Goal: Transaction & Acquisition: Purchase product/service

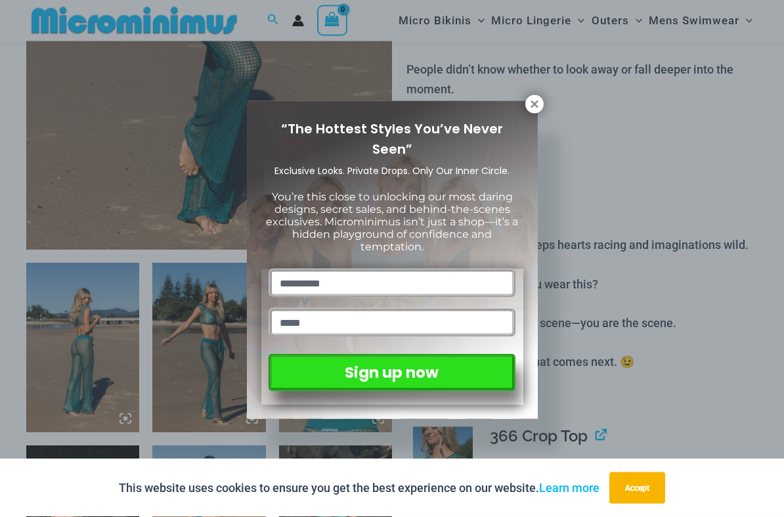
scroll to position [380, 0]
click at [533, 105] on icon at bounding box center [533, 103] width 7 height 7
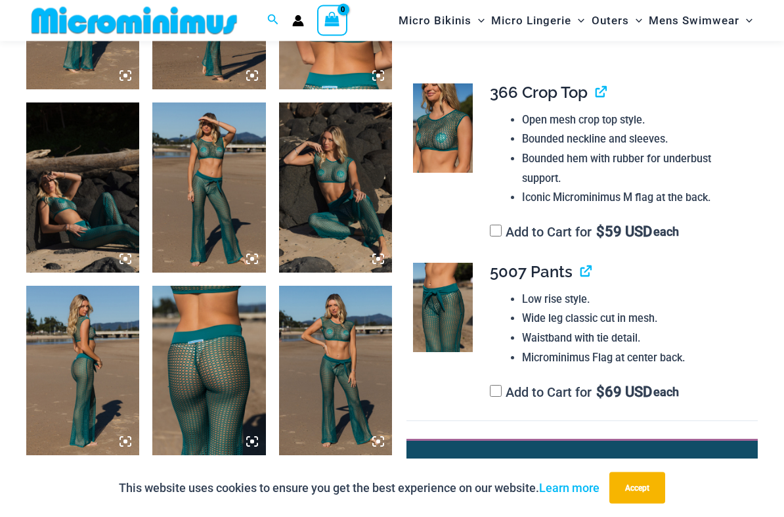
scroll to position [722, 0]
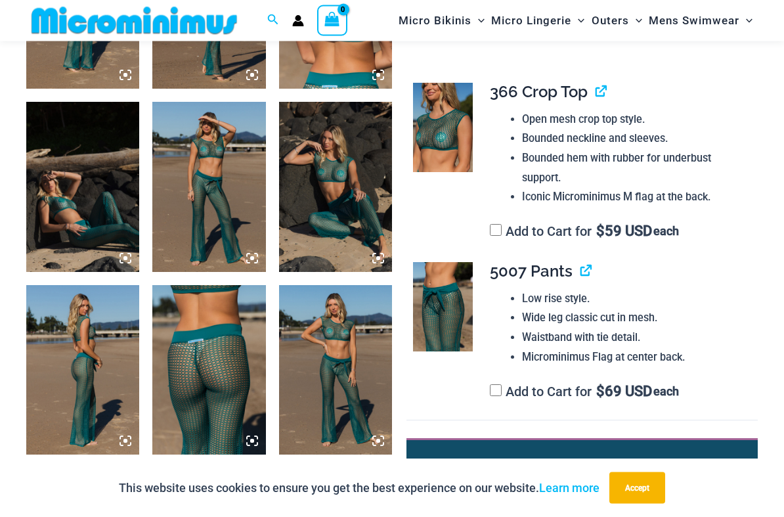
click at [370, 362] on img at bounding box center [335, 369] width 113 height 169
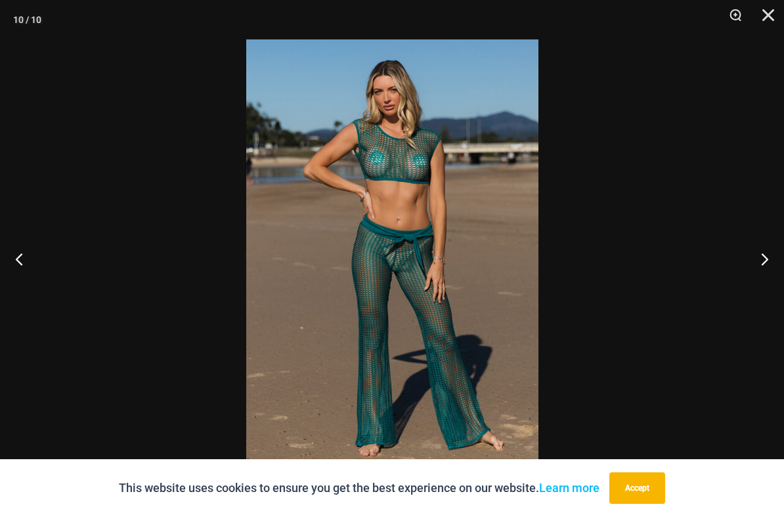
click at [768, 255] on button "Next" at bounding box center [758, 259] width 49 height 66
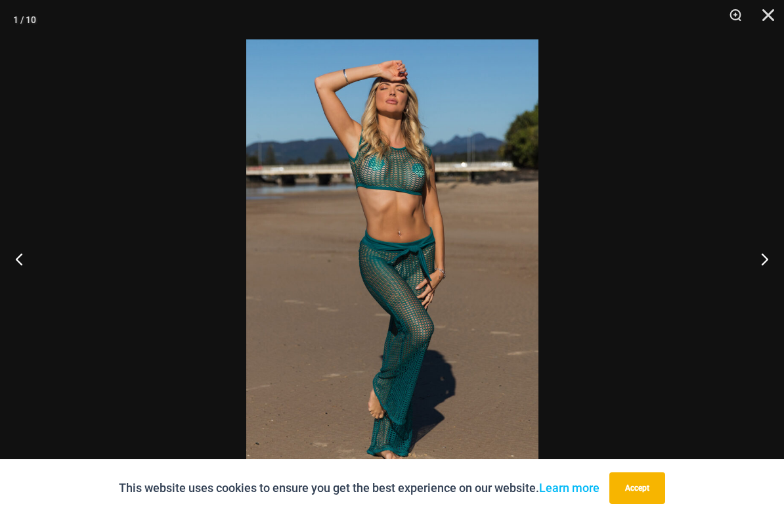
click at [769, 263] on button "Next" at bounding box center [758, 259] width 49 height 66
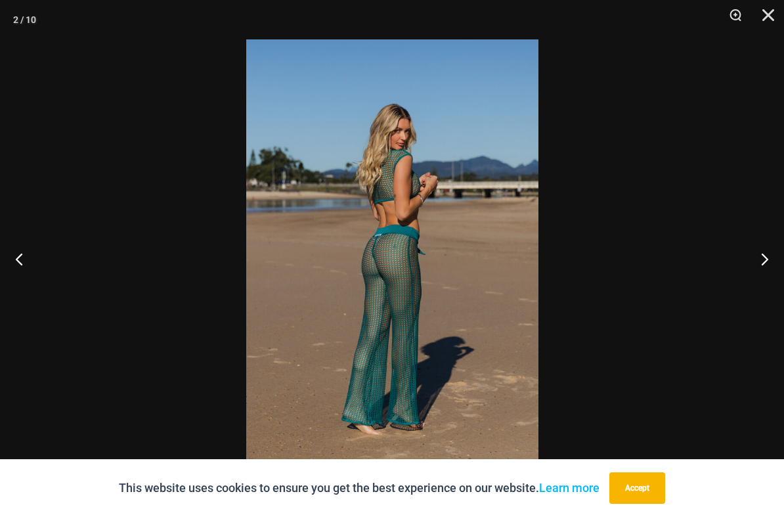
click at [767, 266] on button "Next" at bounding box center [758, 259] width 49 height 66
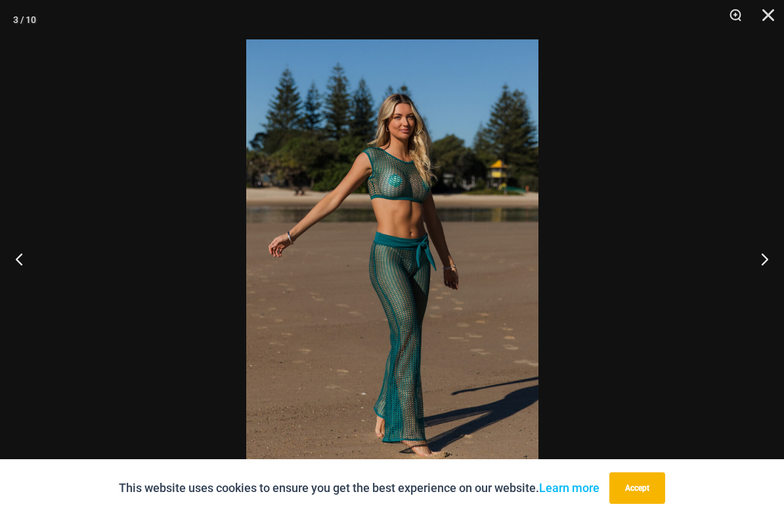
click at [763, 259] on button "Next" at bounding box center [758, 259] width 49 height 66
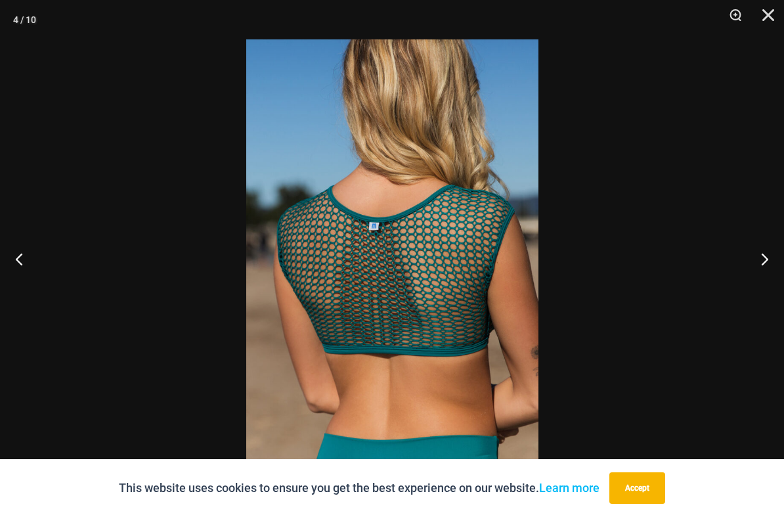
click at [764, 258] on button "Next" at bounding box center [758, 259] width 49 height 66
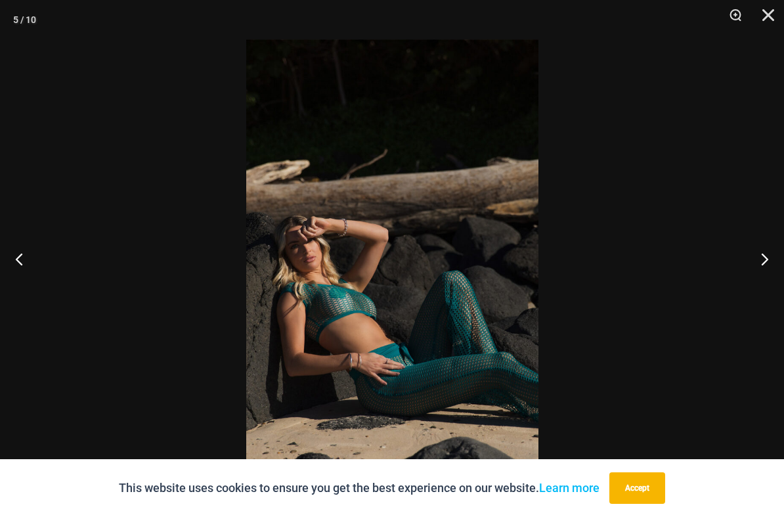
click at [764, 259] on button "Next" at bounding box center [758, 259] width 49 height 66
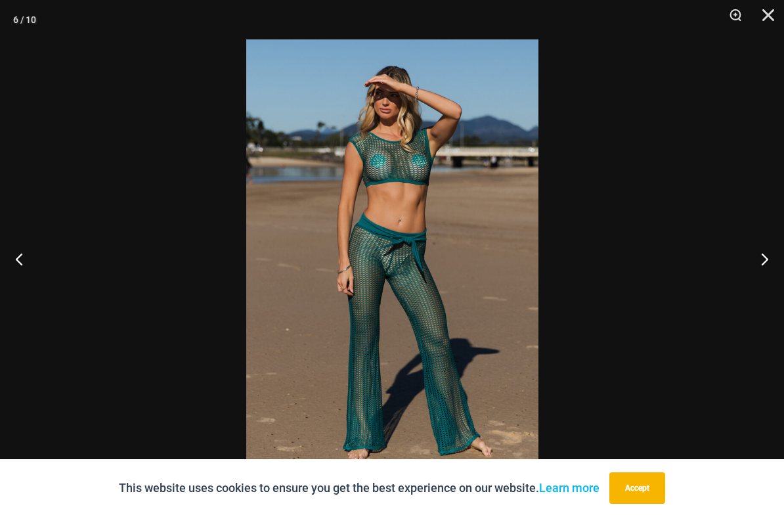
click at [759, 263] on button "Next" at bounding box center [758, 259] width 49 height 66
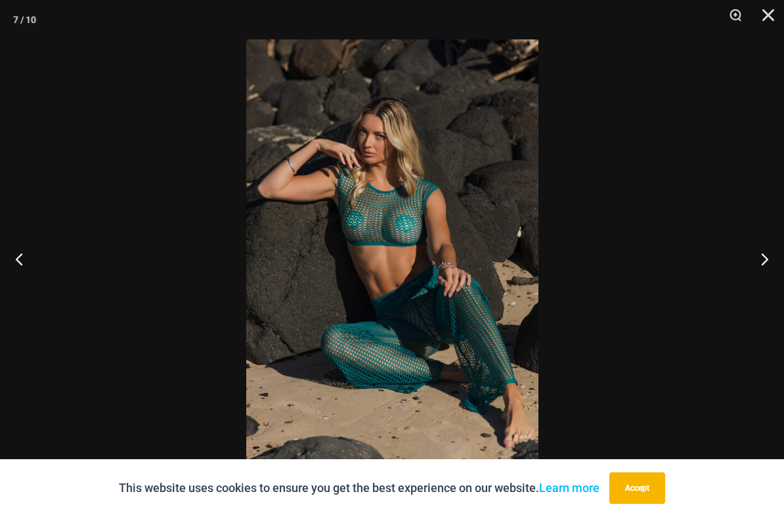
click at [756, 264] on button "Next" at bounding box center [758, 259] width 49 height 66
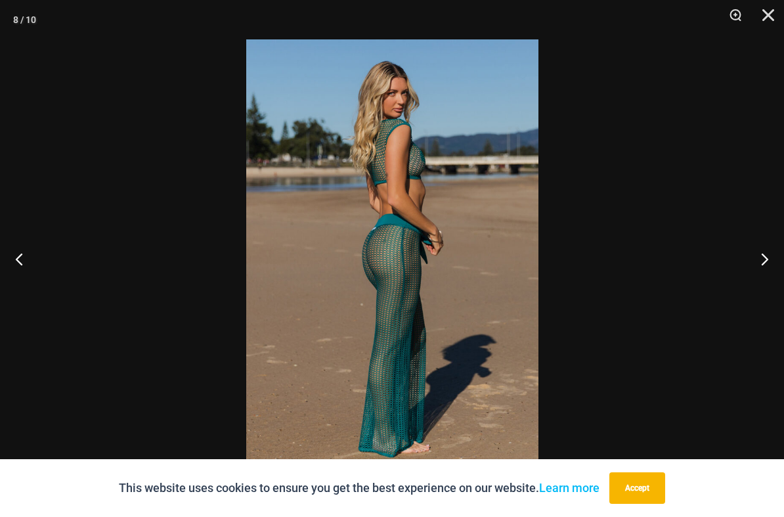
click at [767, 261] on button "Next" at bounding box center [758, 259] width 49 height 66
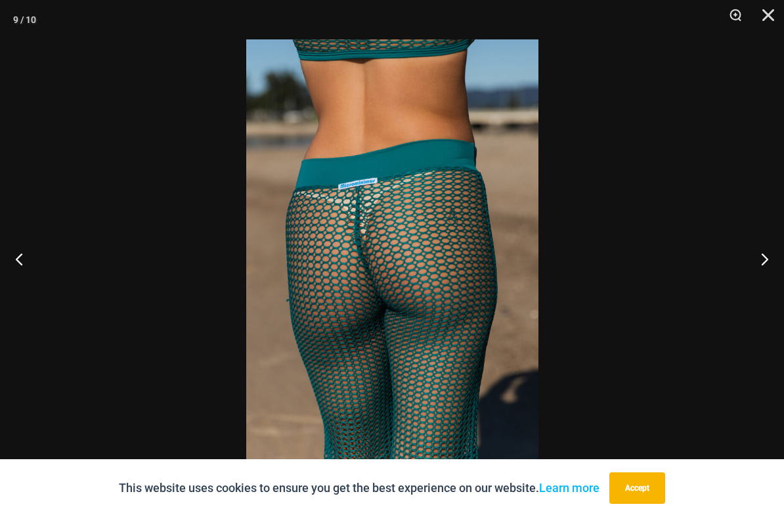
click at [763, 274] on button "Next" at bounding box center [758, 259] width 49 height 66
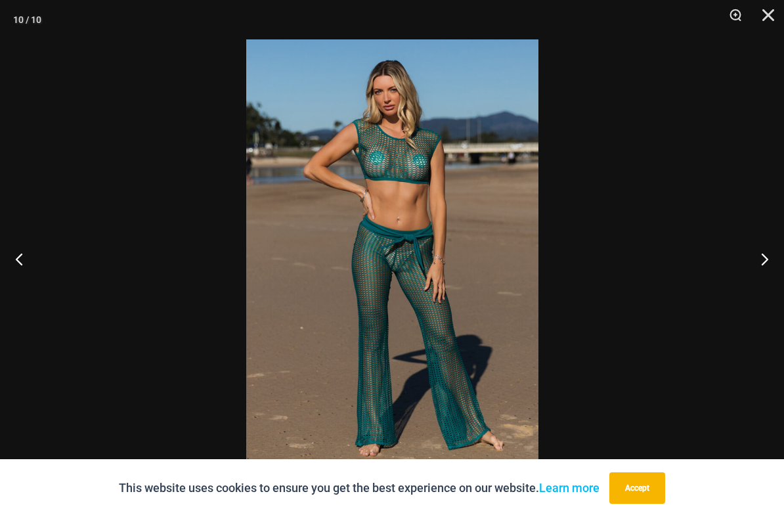
click at [761, 22] on button "Close" at bounding box center [763, 19] width 33 height 39
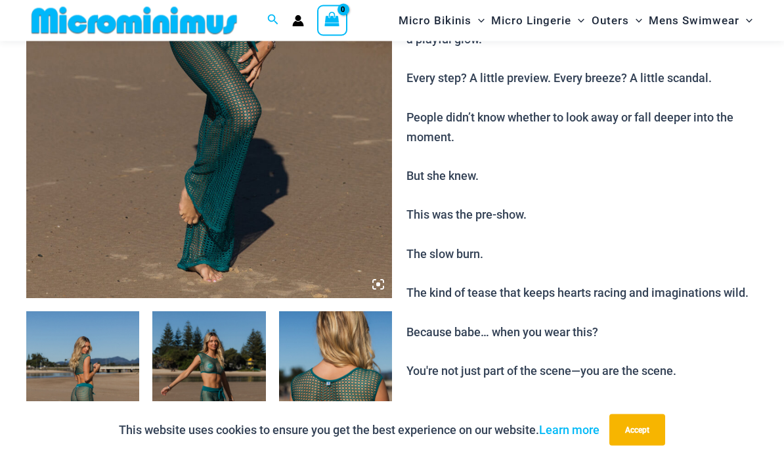
scroll to position [318, 0]
